Goal: Task Accomplishment & Management: Complete application form

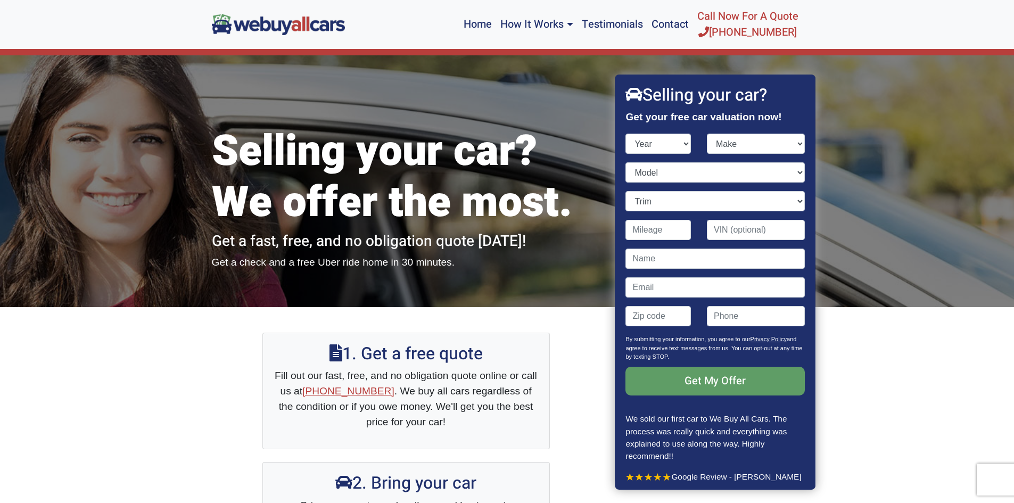
select select "2009"
click at [626, 134] on select "Year [DATE] 2024 2023 2022 2021 2020 2019 2018 2017 2016 2015 2014 2013 2012 20…" at bounding box center [658, 144] width 65 height 20
drag, startPoint x: 746, startPoint y: 139, endPoint x: 746, endPoint y: 151, distance: 11.2
click at [746, 139] on select "Make" at bounding box center [756, 144] width 98 height 20
select select "BMW"
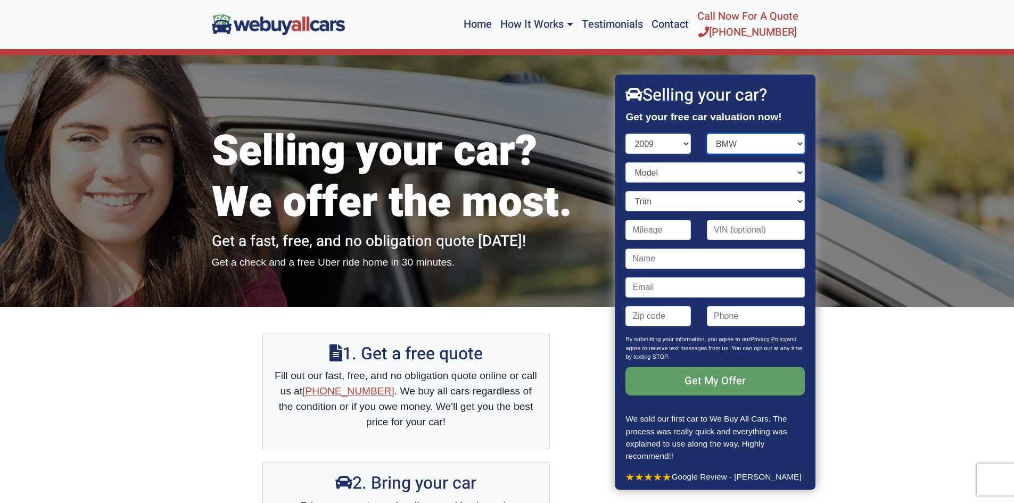
click at [707, 134] on select "Make Acura Aston [PERSON_NAME] Audi Bentley BMW Bugatti Buick Cadillac Chevrole…" at bounding box center [756, 144] width 98 height 20
click at [671, 172] on select "Model" at bounding box center [715, 172] width 179 height 20
select select "7 Series"
click at [626, 162] on select "Model 1 Series 3 Series 5 Series 6 Series 7 Series X3 X5 X6 Z4" at bounding box center [715, 172] width 179 height 20
click at [665, 199] on select "Trim" at bounding box center [715, 201] width 179 height 20
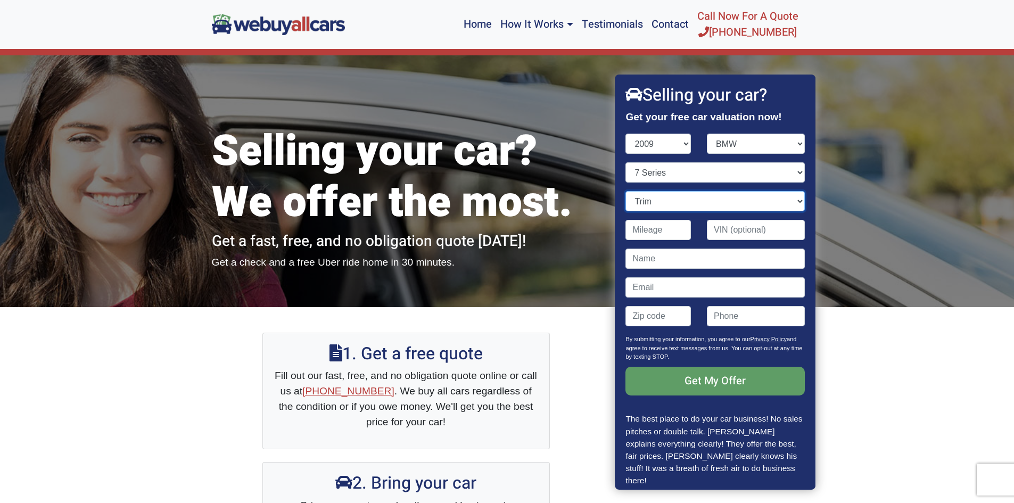
select select "750Li 4dr Sedan (4.4L 8cyl Turbo)"
click at [626, 191] on select "Trim 750i 4dr Sedan (4.4L 8cyl Turbo) 750Li 4dr Sedan (4.4L 8cyl Turbo)" at bounding box center [715, 201] width 179 height 20
click at [661, 238] on input "Contact form" at bounding box center [658, 230] width 65 height 20
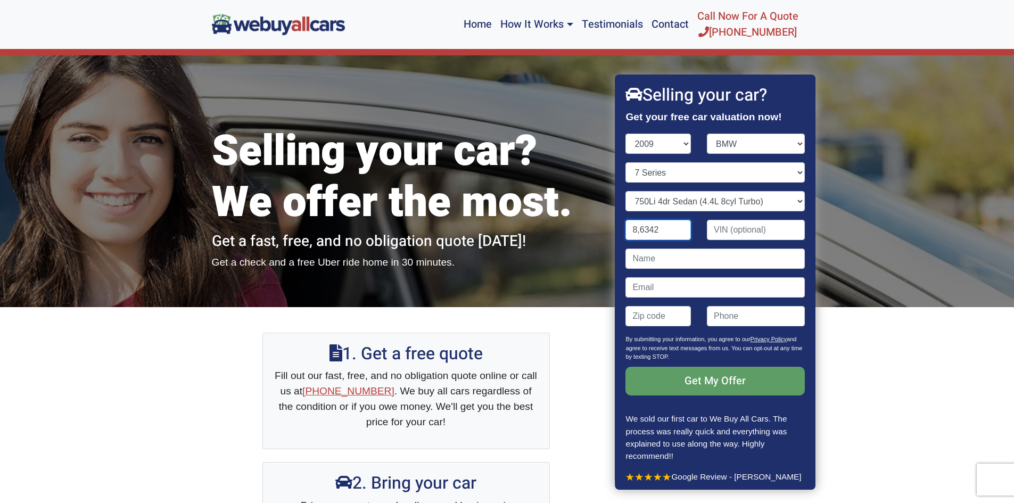
type input "86,342"
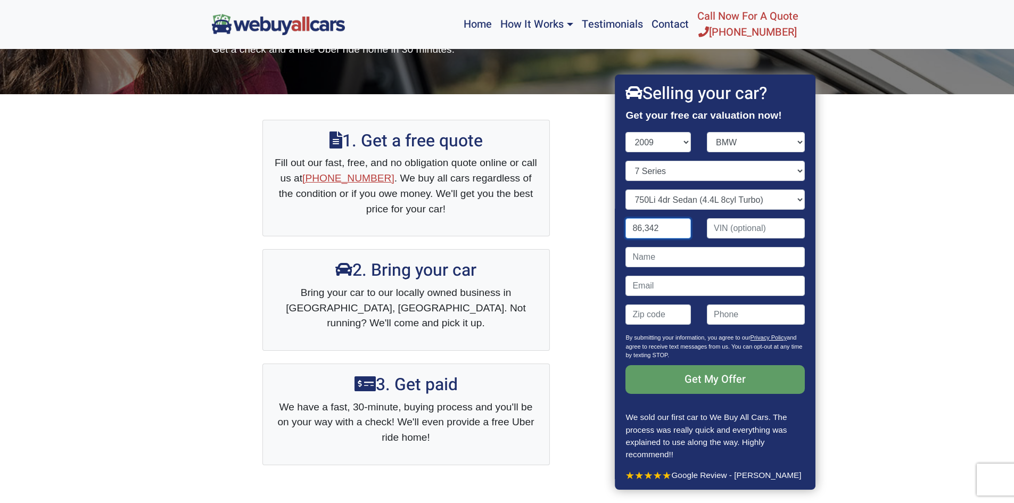
scroll to position [1, 0]
